Goal: Task Accomplishment & Management: Use online tool/utility

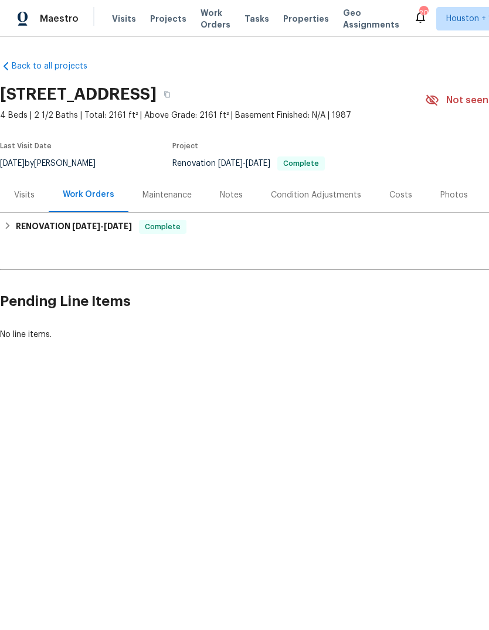
click at [21, 201] on div "Visits" at bounding box center [24, 195] width 49 height 35
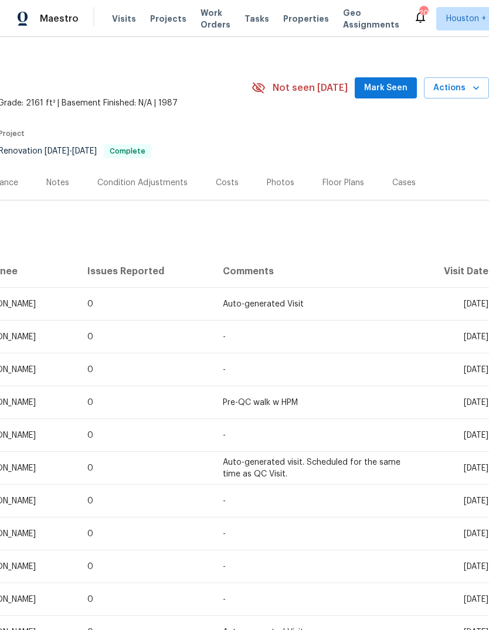
scroll to position [12, 173]
click at [463, 94] on span "Actions" at bounding box center [456, 88] width 46 height 15
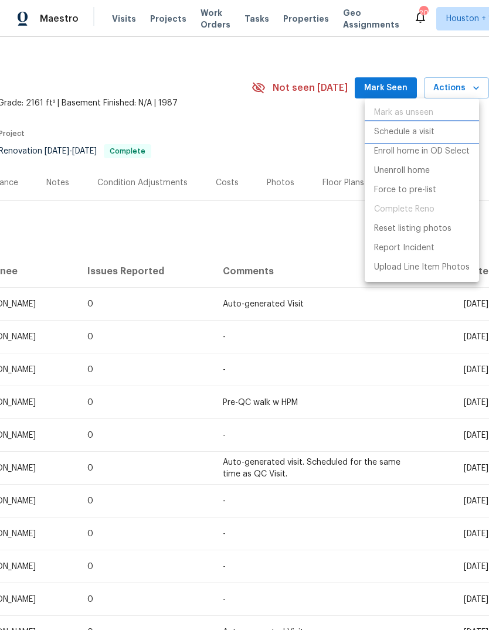
click at [417, 131] on p "Schedule a visit" at bounding box center [404, 132] width 60 height 12
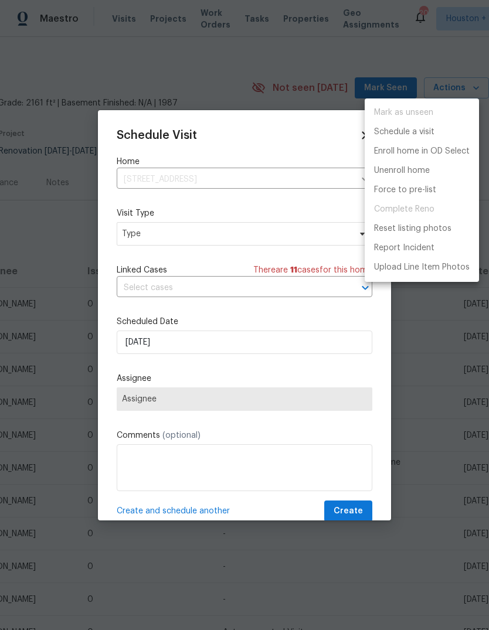
click at [151, 306] on div at bounding box center [244, 315] width 489 height 630
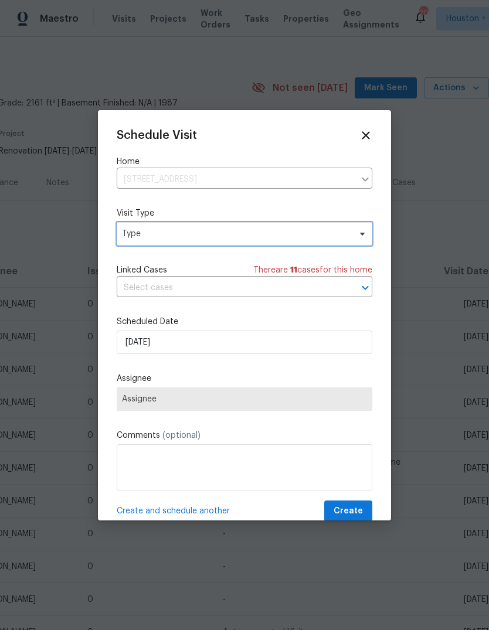
click at [149, 241] on span "Type" at bounding box center [244, 233] width 255 height 23
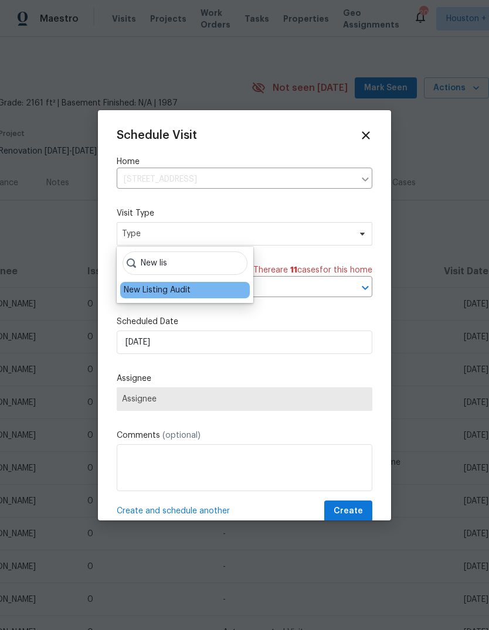
type input "New lis"
click at [158, 294] on div "New Listing Audit" at bounding box center [157, 290] width 67 height 12
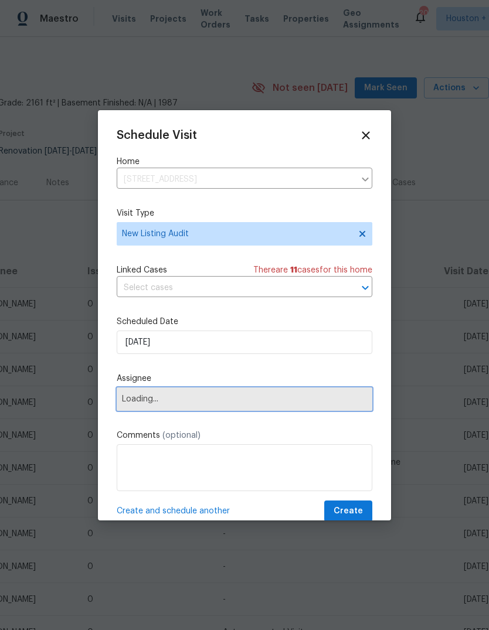
click at [144, 401] on span "Loading..." at bounding box center [244, 398] width 245 height 9
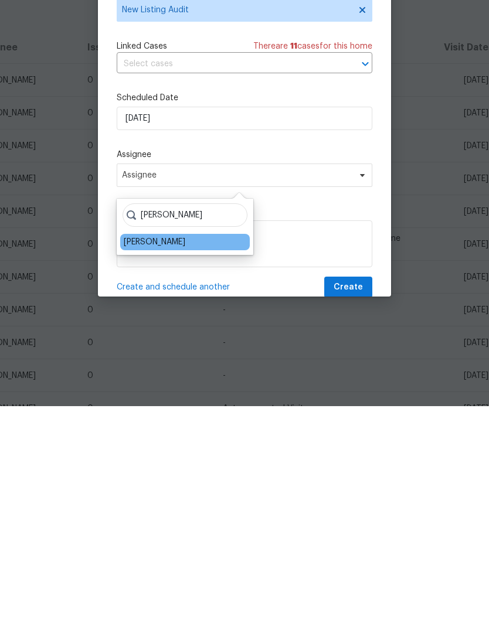
type input "[PERSON_NAME]"
click at [143, 460] on div "[PERSON_NAME]" at bounding box center [155, 466] width 62 height 12
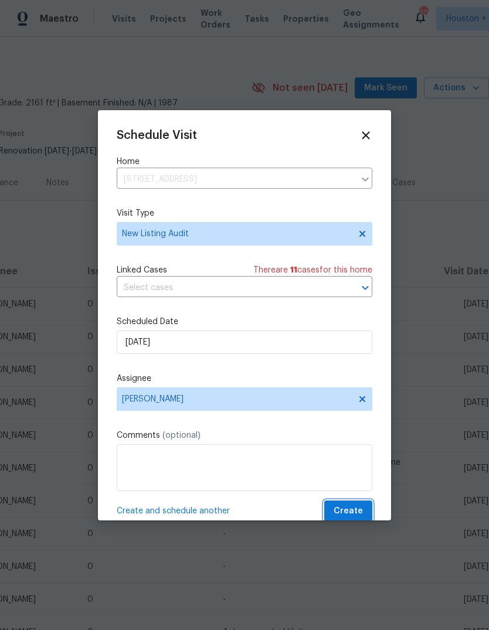
click at [359, 511] on span "Create" at bounding box center [347, 511] width 29 height 15
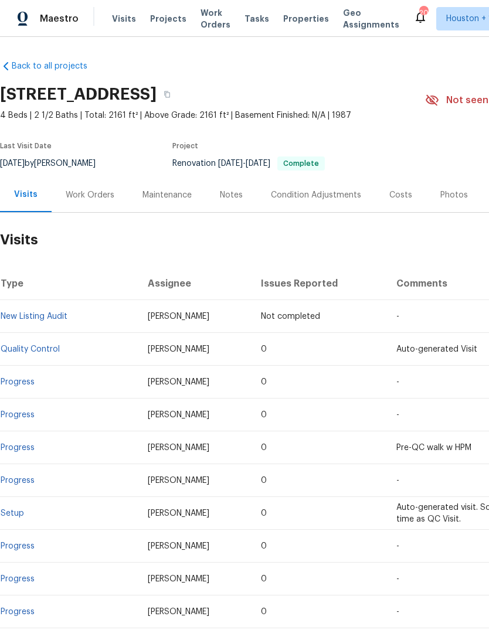
scroll to position [0, 0]
